Goal: Transaction & Acquisition: Download file/media

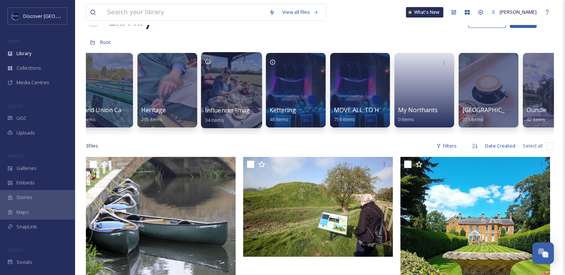
scroll to position [0, 722]
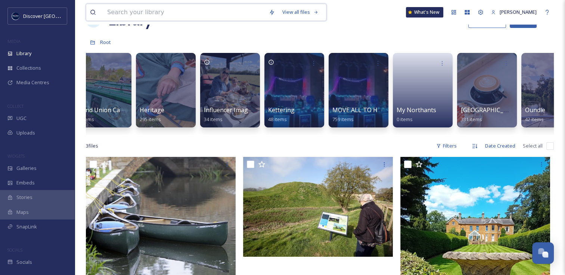
click at [168, 17] on input at bounding box center [184, 12] width 162 height 16
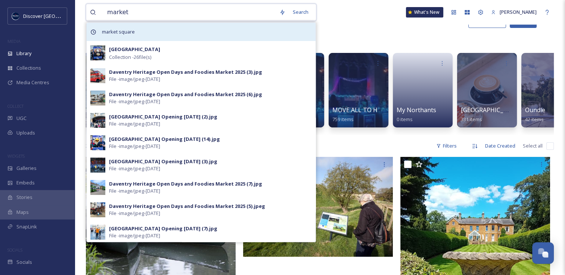
type input "market"
click at [131, 32] on span "market square" at bounding box center [118, 31] width 40 height 11
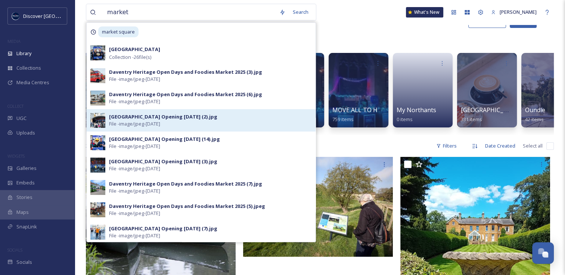
click at [146, 121] on span "File - image/jpeg - [DATE]" at bounding box center [134, 124] width 51 height 7
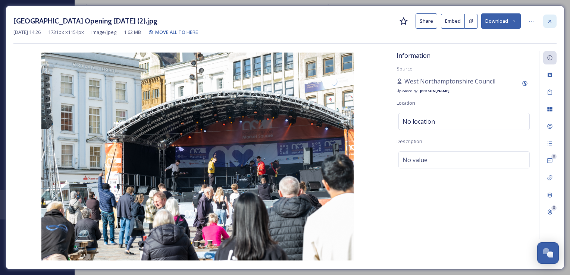
click at [553, 23] on div at bounding box center [549, 21] width 13 height 13
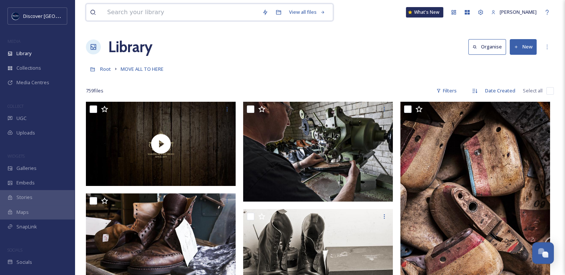
click at [218, 14] on input at bounding box center [180, 12] width 155 height 16
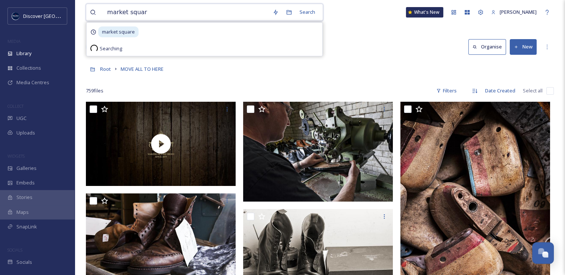
type input "market square"
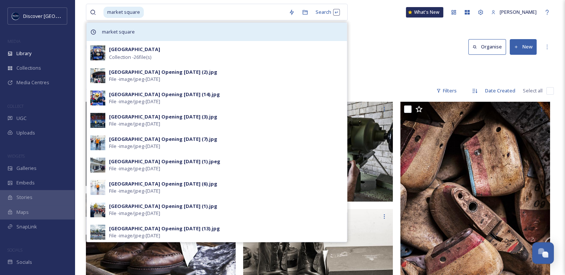
click at [185, 29] on div "market square" at bounding box center [217, 32] width 260 height 18
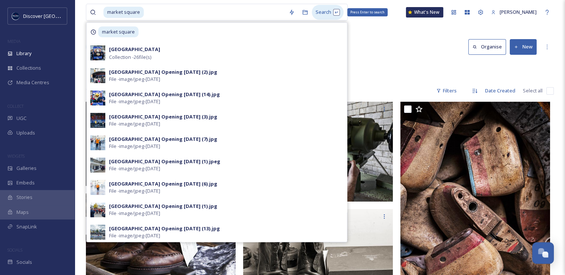
click at [316, 13] on div "Search Press Enter to search" at bounding box center [328, 12] width 32 height 15
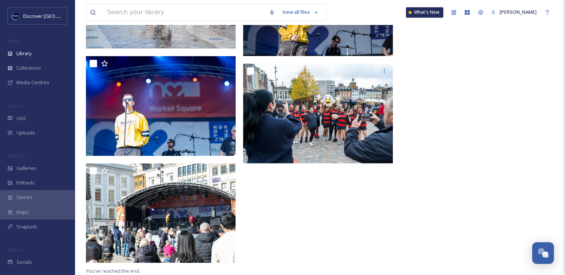
scroll to position [957, 0]
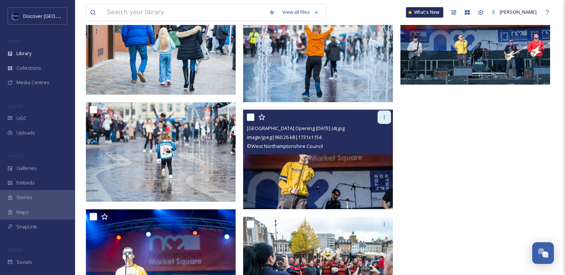
click at [384, 117] on icon at bounding box center [384, 117] width 6 height 6
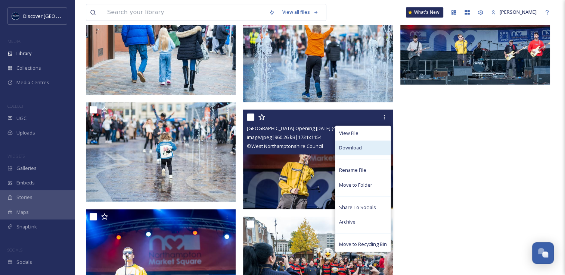
click at [363, 145] on div "Download" at bounding box center [362, 148] width 55 height 15
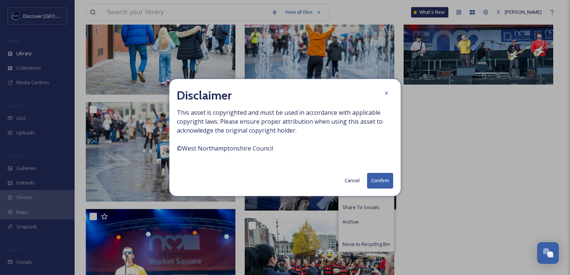
click at [373, 178] on button "Confirm" at bounding box center [380, 180] width 26 height 15
